Goal: Check status: Check status

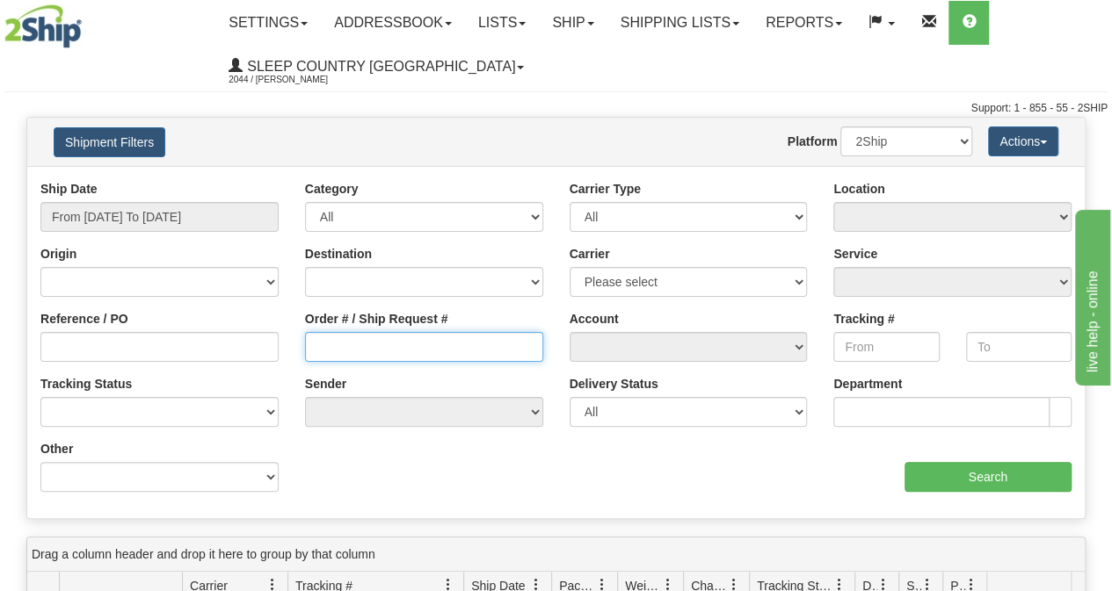
click at [360, 352] on input "Order # / Ship Request #" at bounding box center [424, 347] width 238 height 30
paste input "9000H995075"
type input "9000H995075"
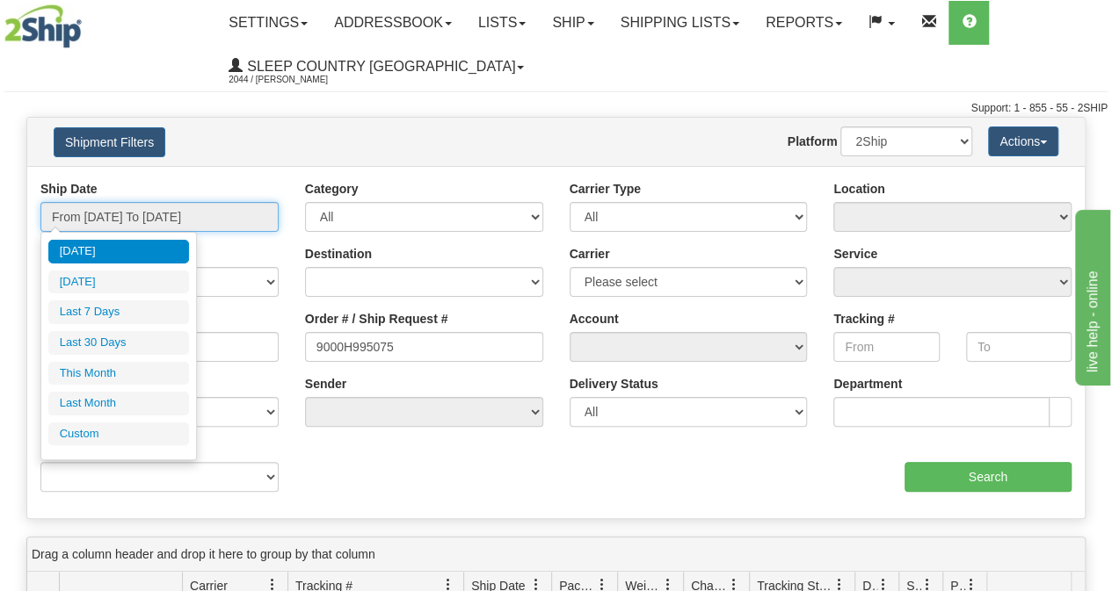
click at [156, 220] on input "From [DATE] To [DATE]" at bounding box center [159, 217] width 238 height 30
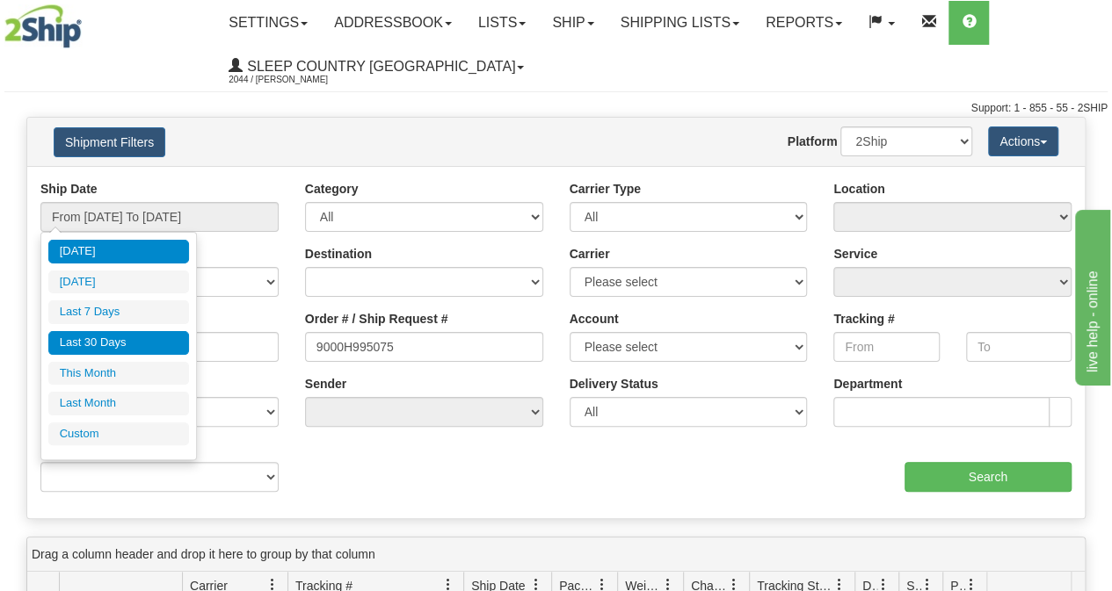
click at [130, 332] on li "Last 30 Days" at bounding box center [118, 343] width 141 height 24
type input "From [DATE] To [DATE]"
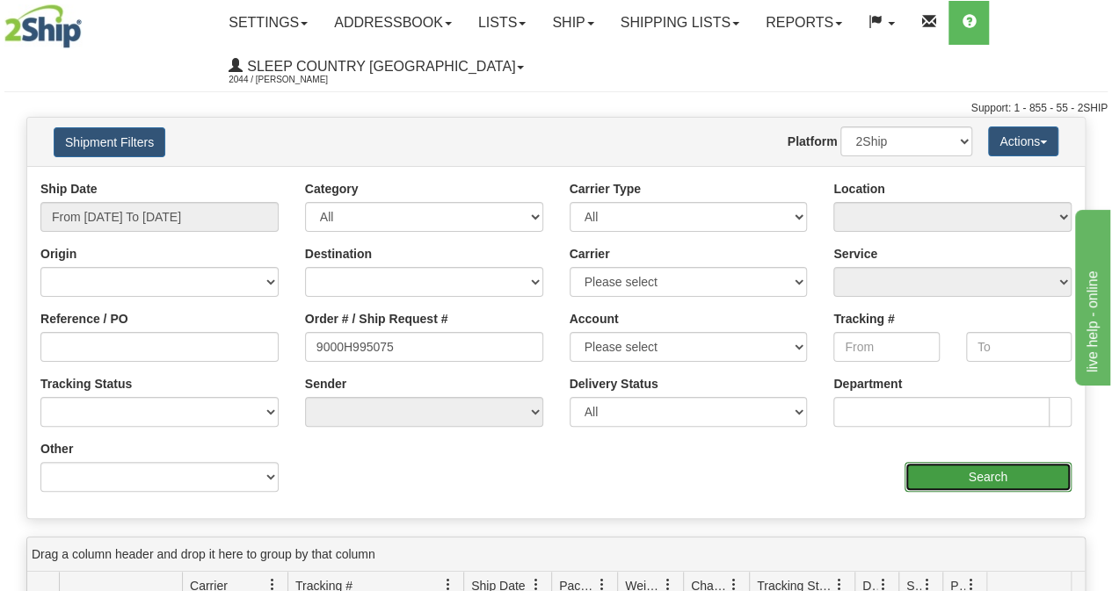
click at [1000, 477] on input "Search" at bounding box center [988, 477] width 168 height 30
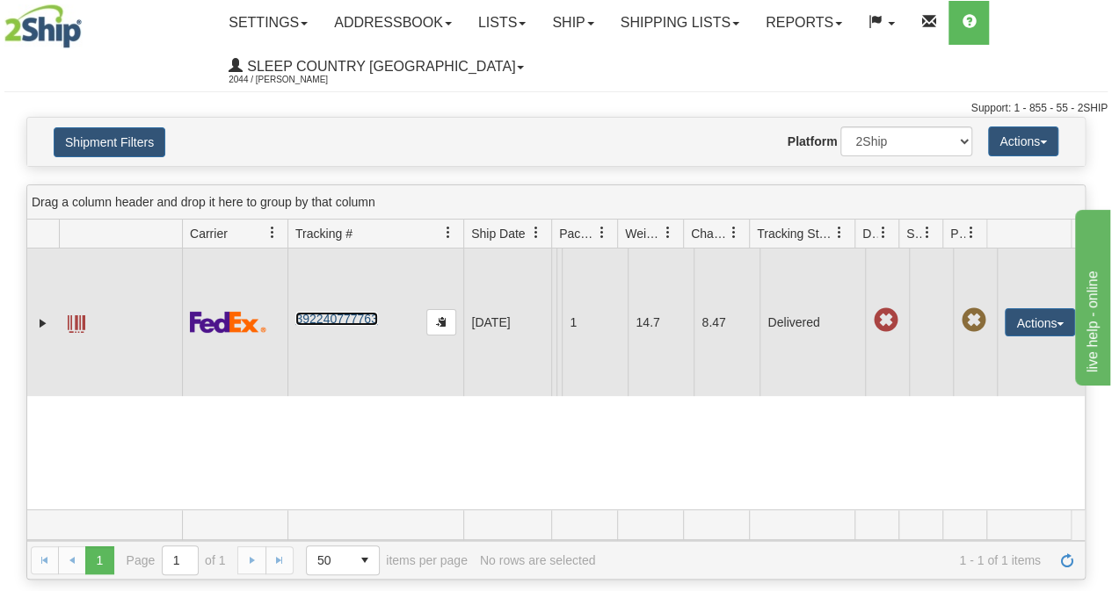
click at [343, 326] on link "392240777763" at bounding box center [336, 319] width 82 height 14
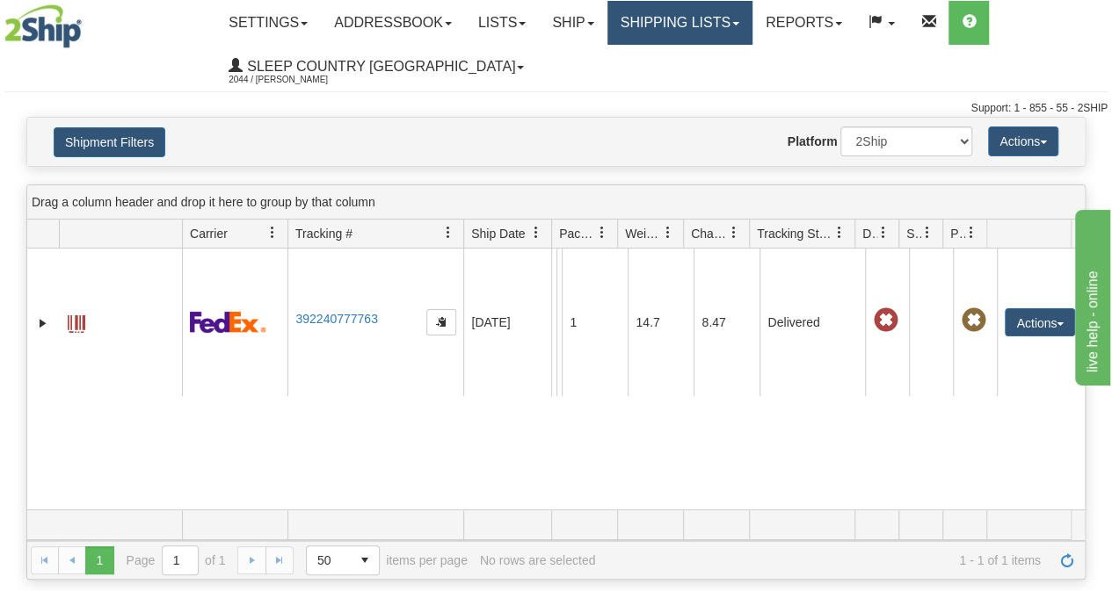
click at [685, 31] on link "Shipping lists" at bounding box center [679, 23] width 145 height 44
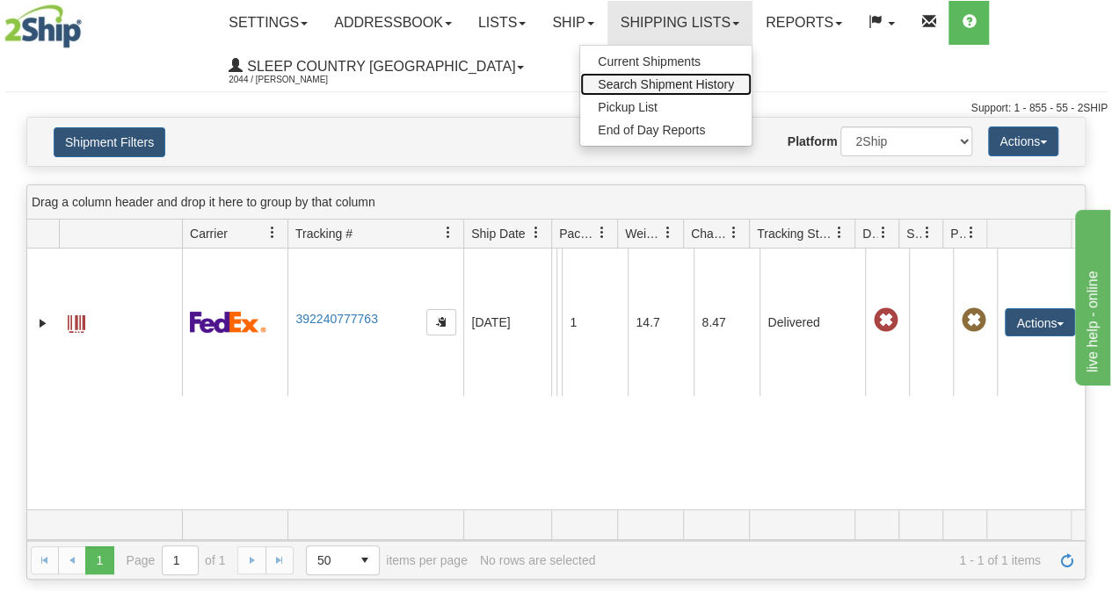
click at [681, 83] on span "Search Shipment History" at bounding box center [666, 84] width 136 height 14
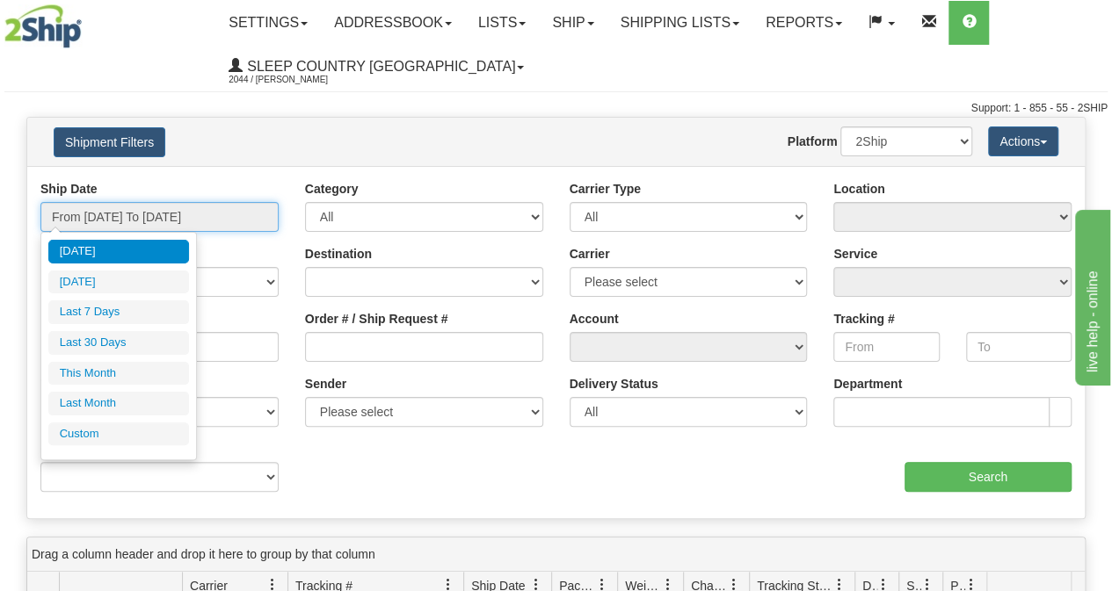
click at [125, 224] on input "From [DATE] To [DATE]" at bounding box center [159, 217] width 238 height 30
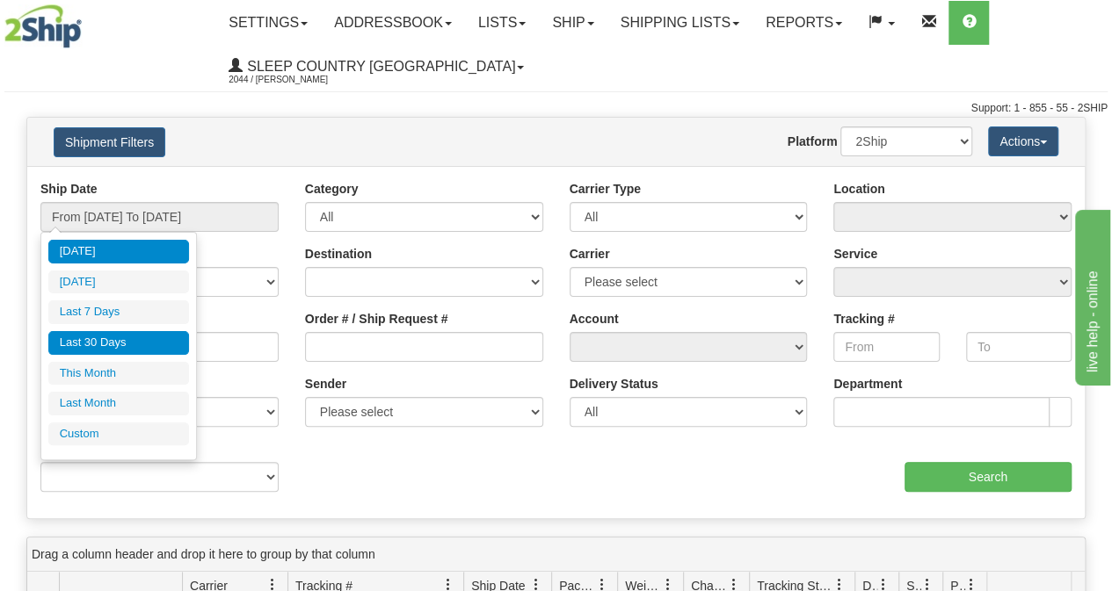
click at [121, 337] on li "Last 30 Days" at bounding box center [118, 343] width 141 height 24
type input "From [DATE] To [DATE]"
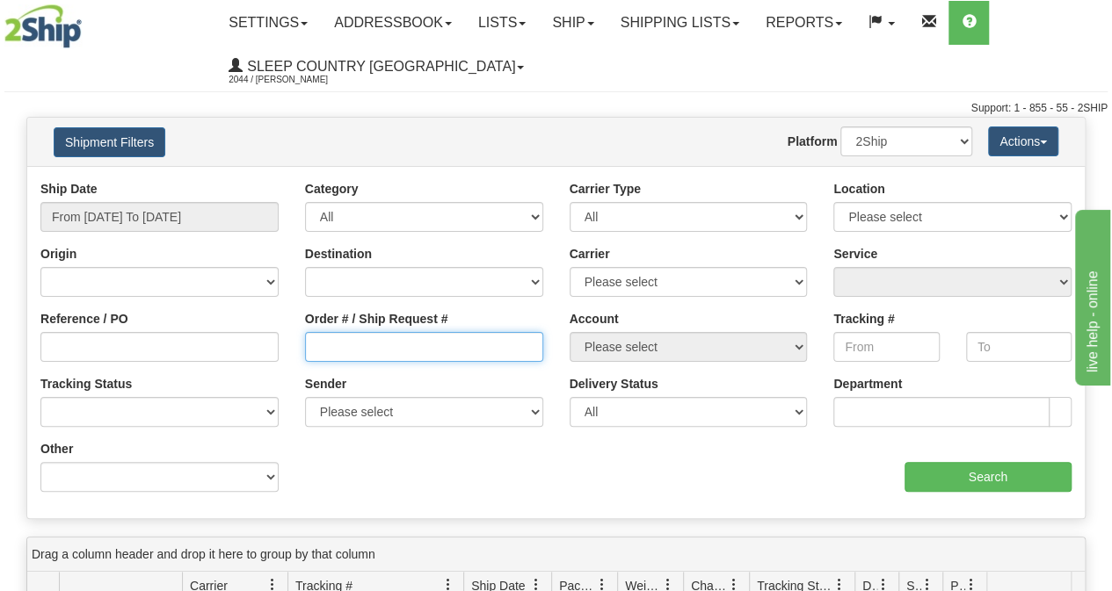
click at [369, 352] on input "Order # / Ship Request #" at bounding box center [424, 347] width 238 height 30
paste input "9002I024788"
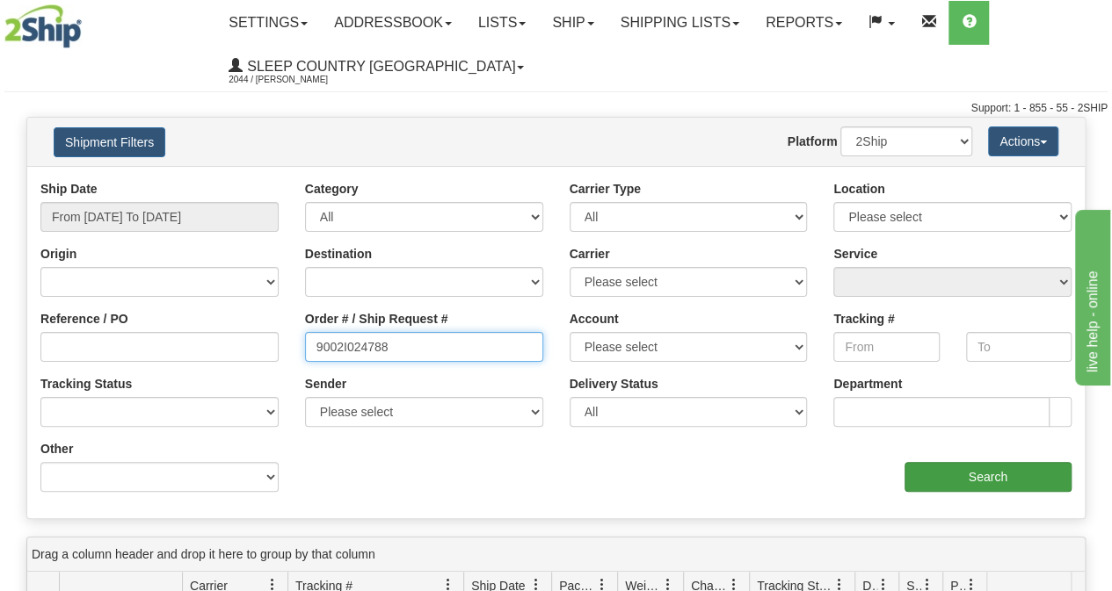
type input "9002I024788"
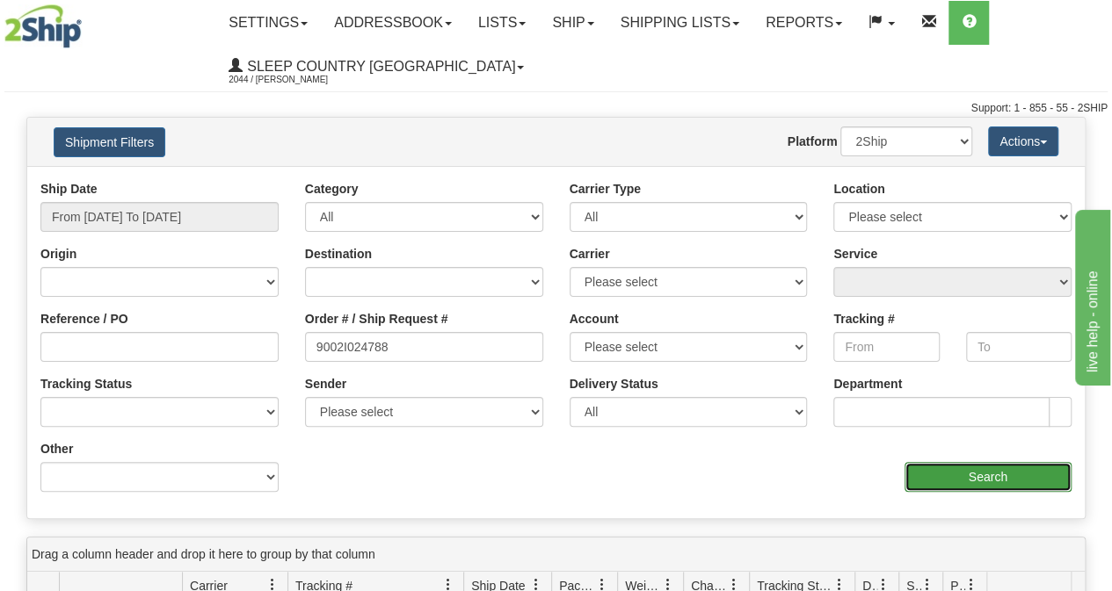
click at [956, 465] on input "Search" at bounding box center [988, 477] width 168 height 30
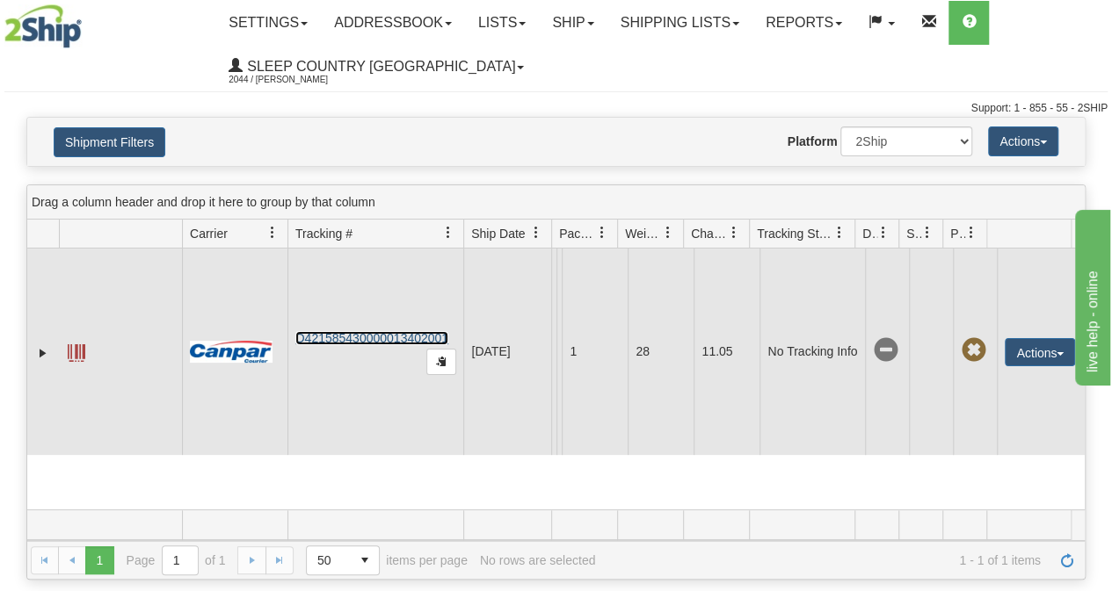
click at [336, 345] on link "D421585430000013402001" at bounding box center [371, 338] width 153 height 14
